Goal: Check status: Check status

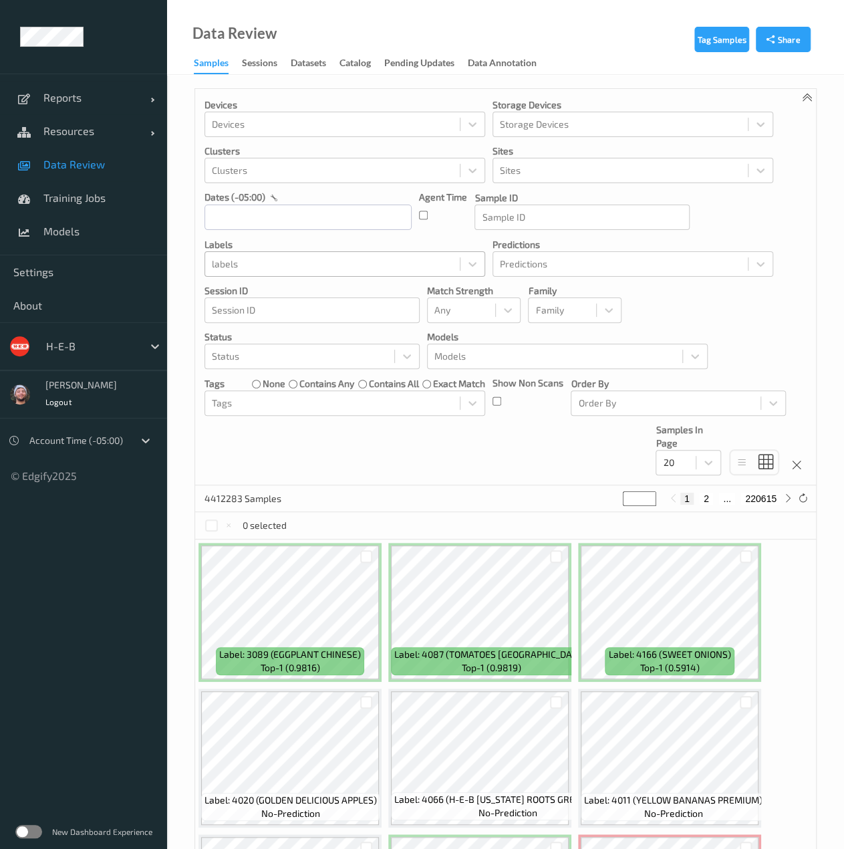
click at [294, 265] on div at bounding box center [332, 264] width 241 height 16
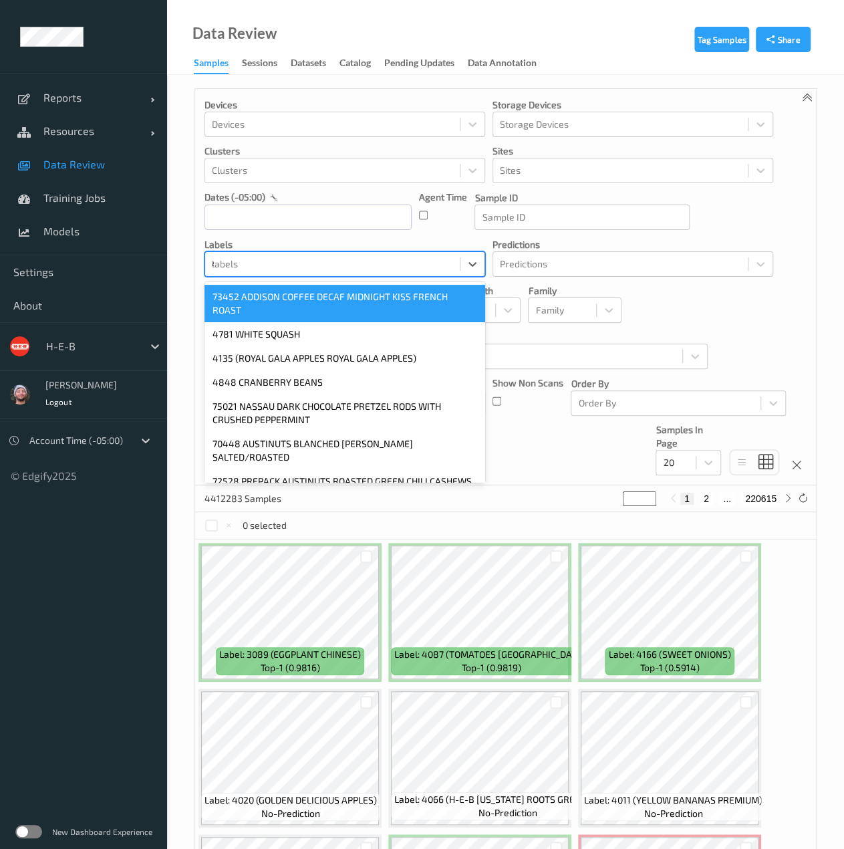
type input "4045"
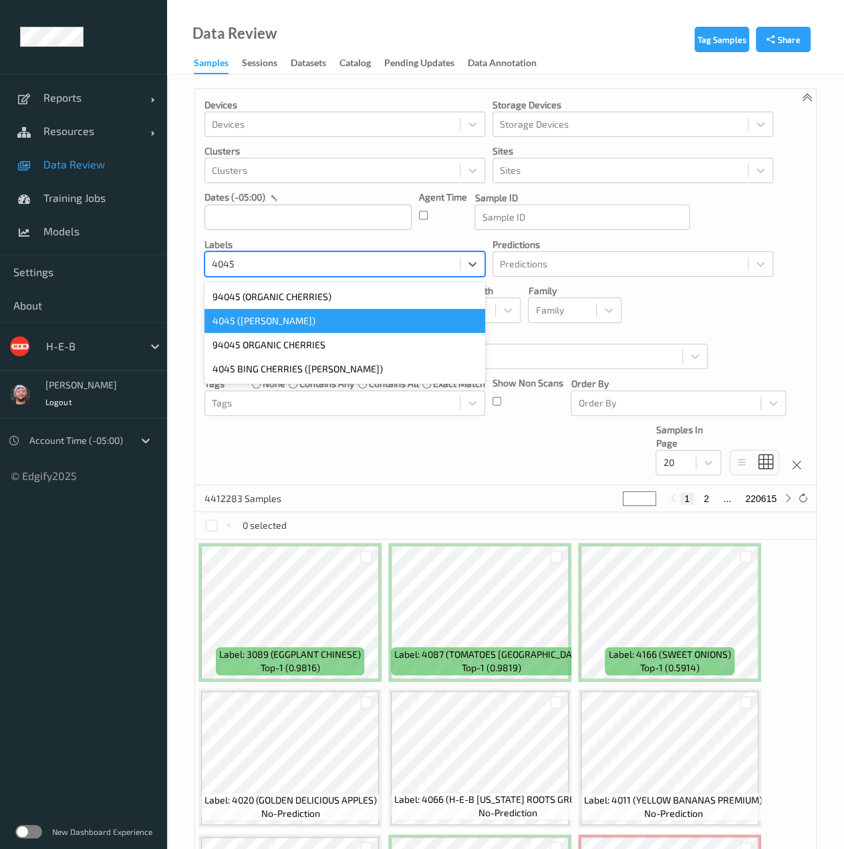
click at [286, 317] on div "4045 ([PERSON_NAME])" at bounding box center [344, 321] width 281 height 24
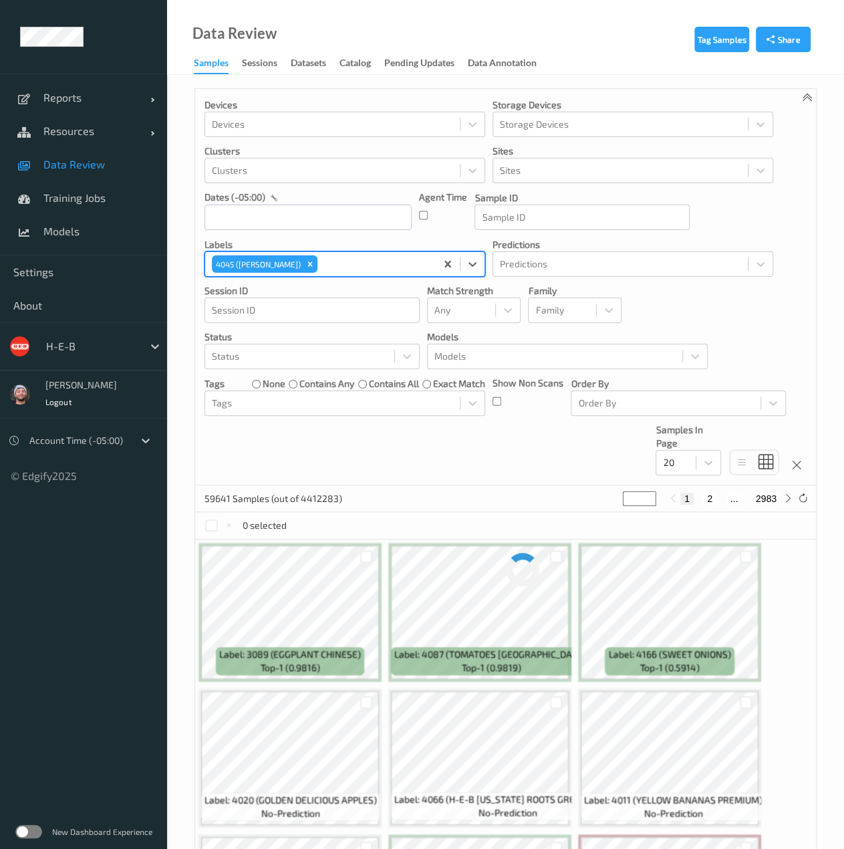
click at [375, 190] on div "Devices Devices Storage Devices Storage Devices Clusters Clusters Sites Sites d…" at bounding box center [505, 287] width 621 height 396
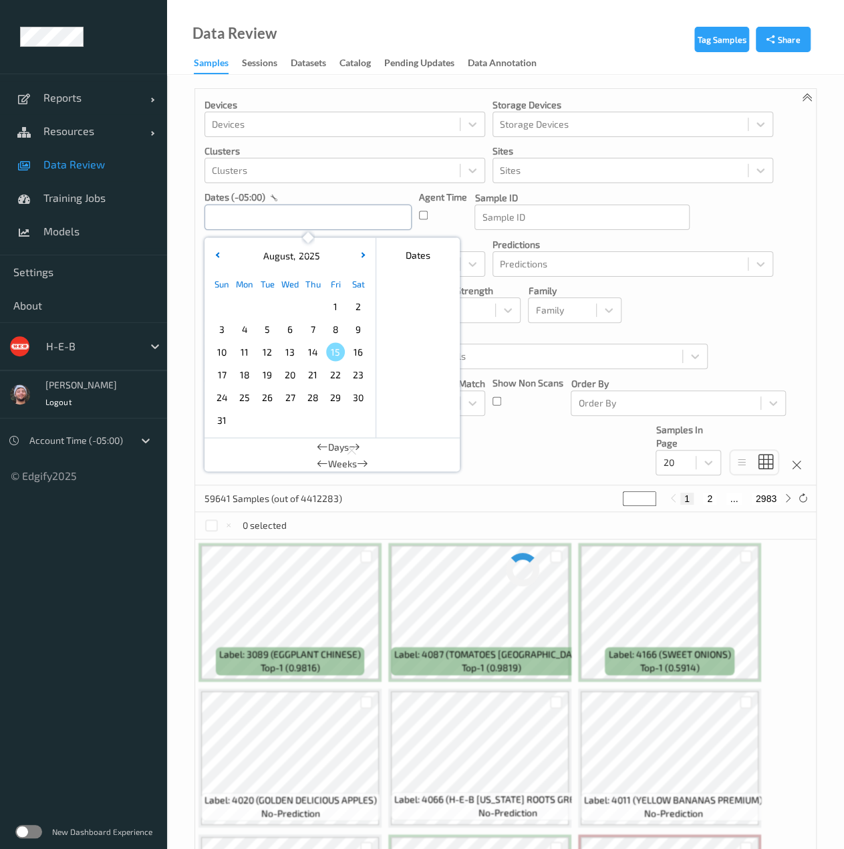
click at [328, 222] on input "text" at bounding box center [307, 216] width 207 height 25
click at [314, 355] on span "14" at bounding box center [312, 351] width 19 height 19
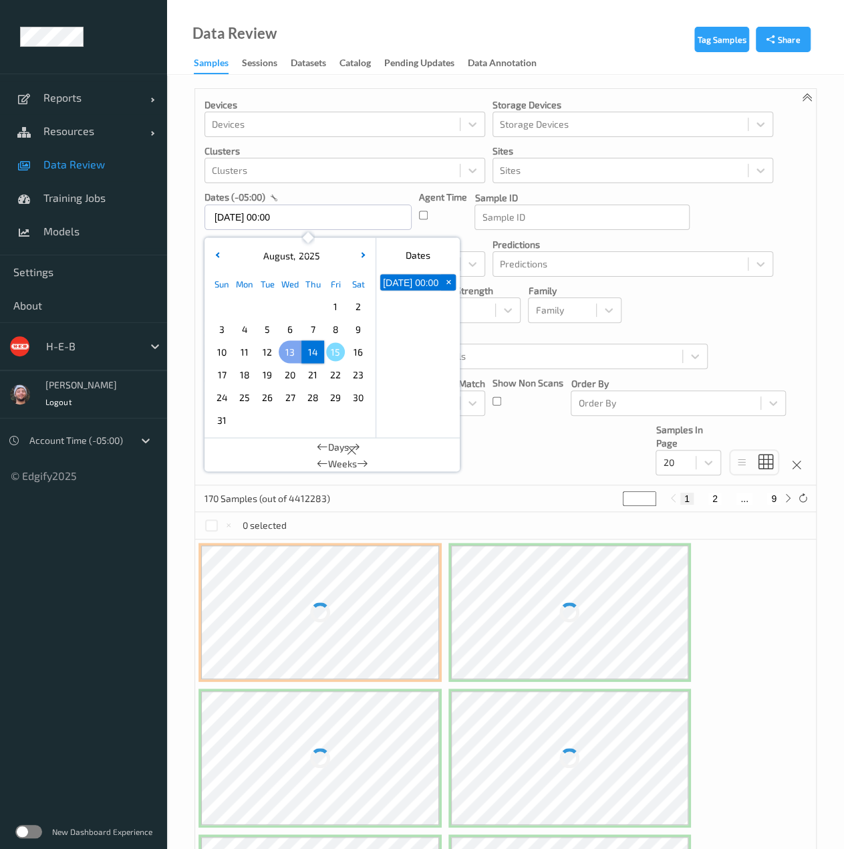
click at [279, 351] on div "13" at bounding box center [290, 351] width 23 height 23
type input "[DATE] 00:00 -> [DATE] 23:59"
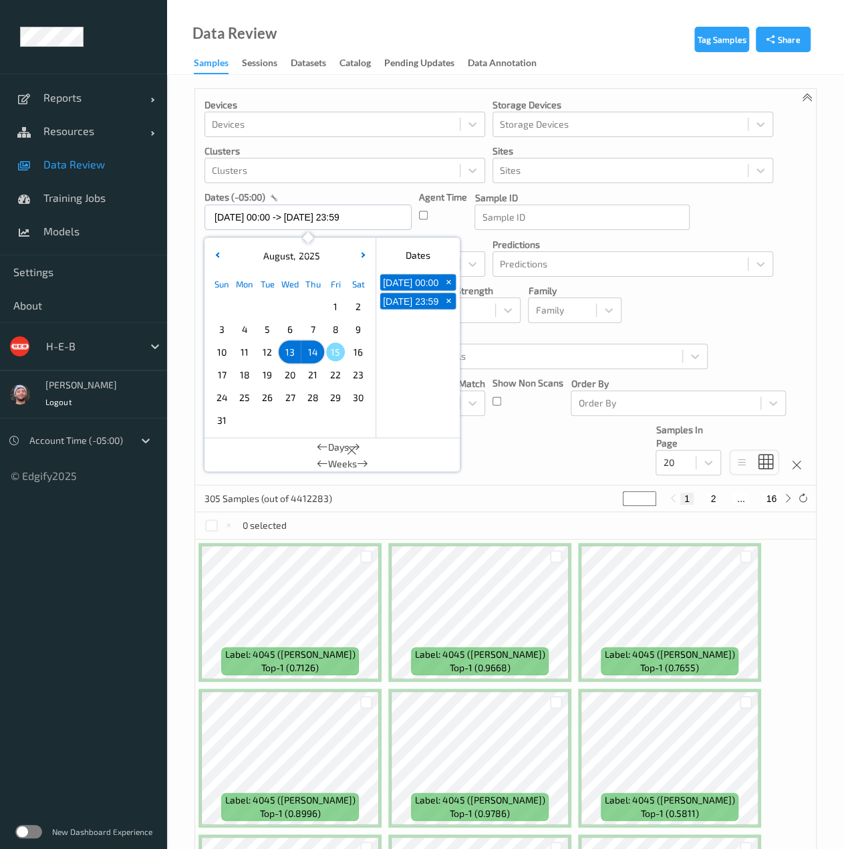
click at [553, 453] on div "Devices Devices Storage Devices Storage Devices Clusters Clusters Sites Sites d…" at bounding box center [505, 287] width 621 height 396
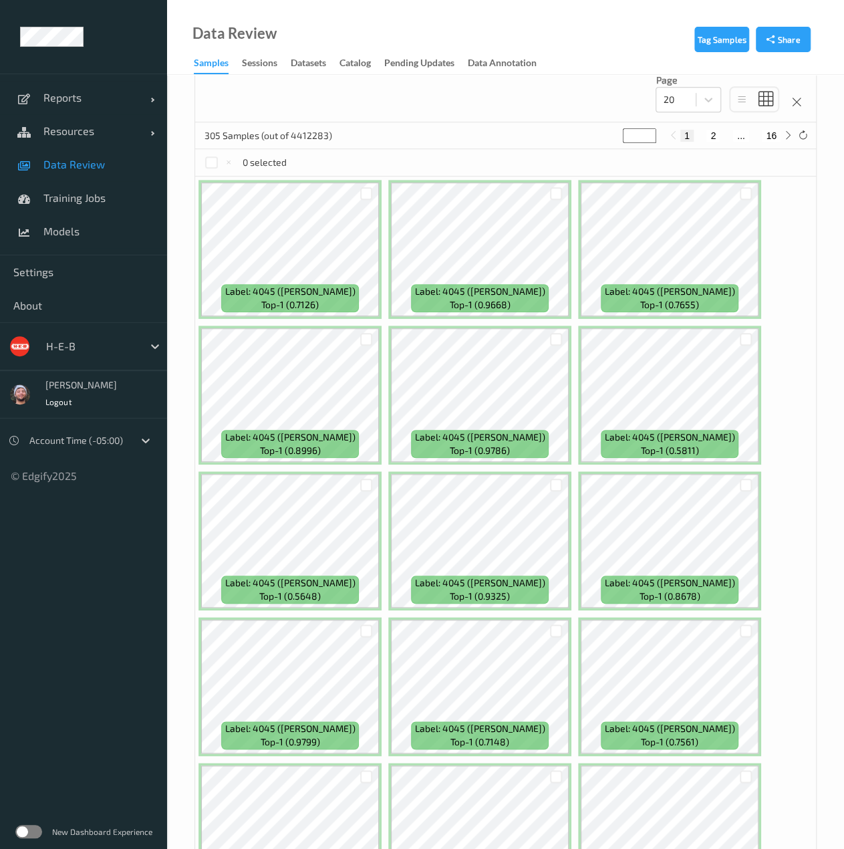
scroll to position [362, 0]
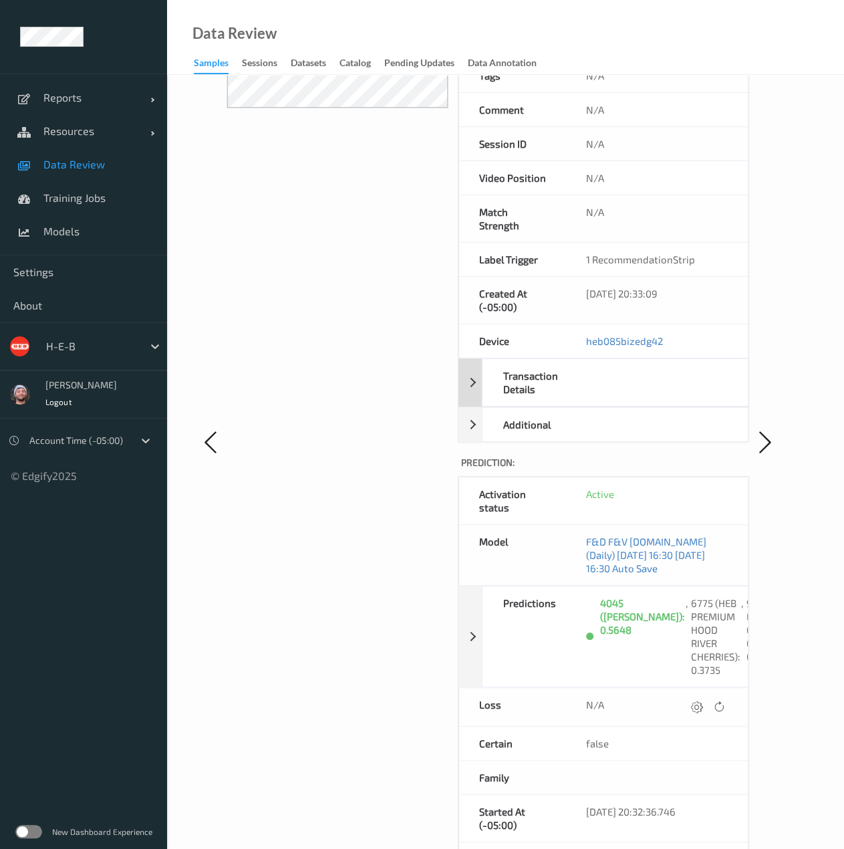
scroll to position [239, 0]
click at [585, 636] on div "4045 (BING CHERRIES): 0.5648 , 6775 (HEB PREMIUM HOOD RIVER CHERRIES): 0.3735 ,…" at bounding box center [664, 635] width 167 height 100
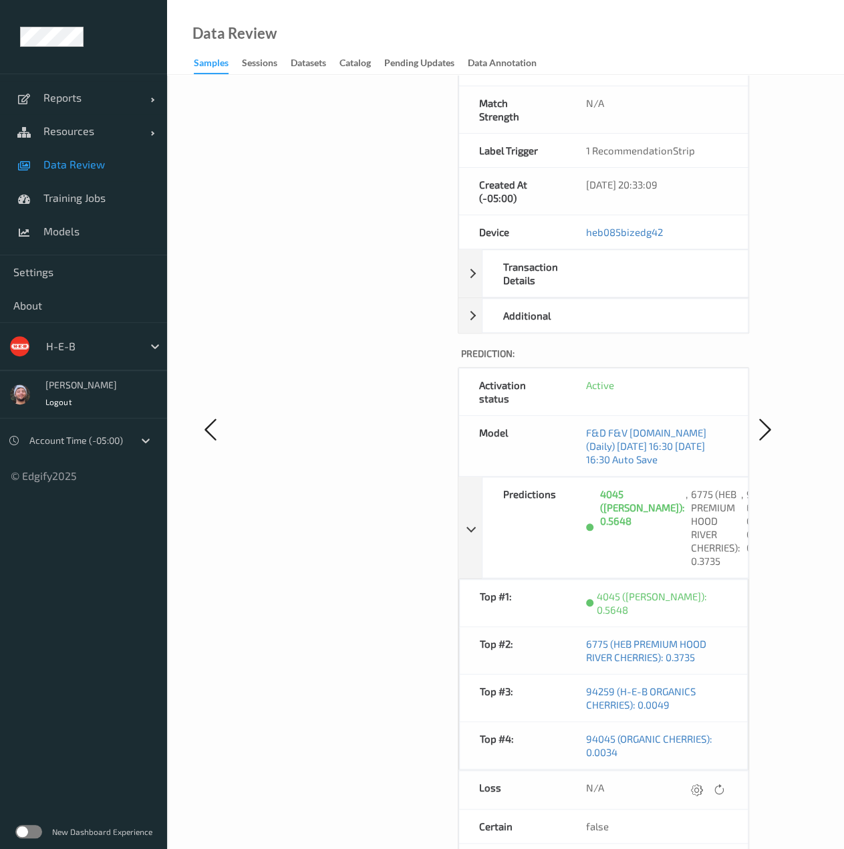
scroll to position [347, 0]
